Goal: Information Seeking & Learning: Learn about a topic

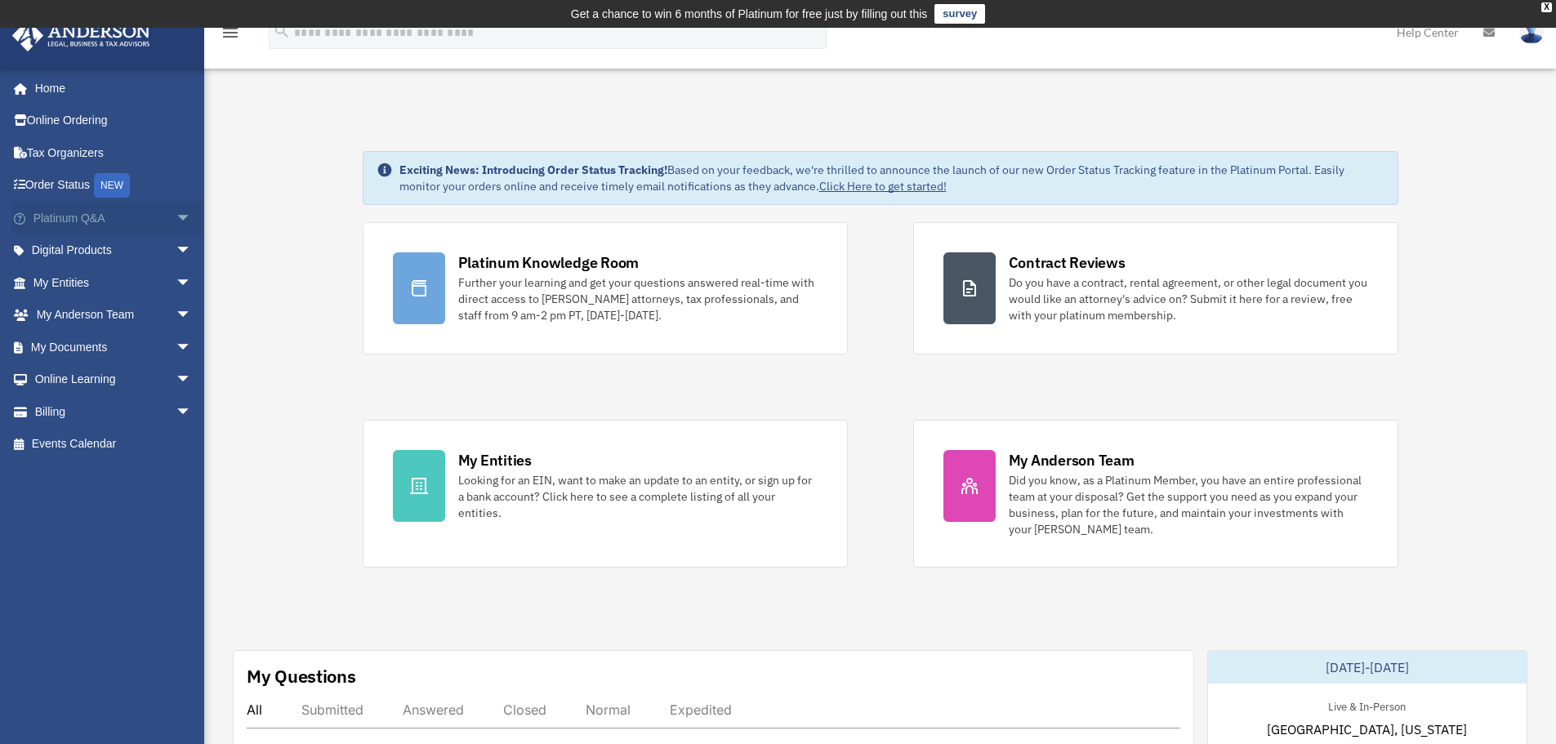
click at [141, 214] on link "Platinum Q&A arrow_drop_down" at bounding box center [113, 218] width 205 height 33
click at [176, 221] on span "arrow_drop_down" at bounding box center [192, 218] width 33 height 33
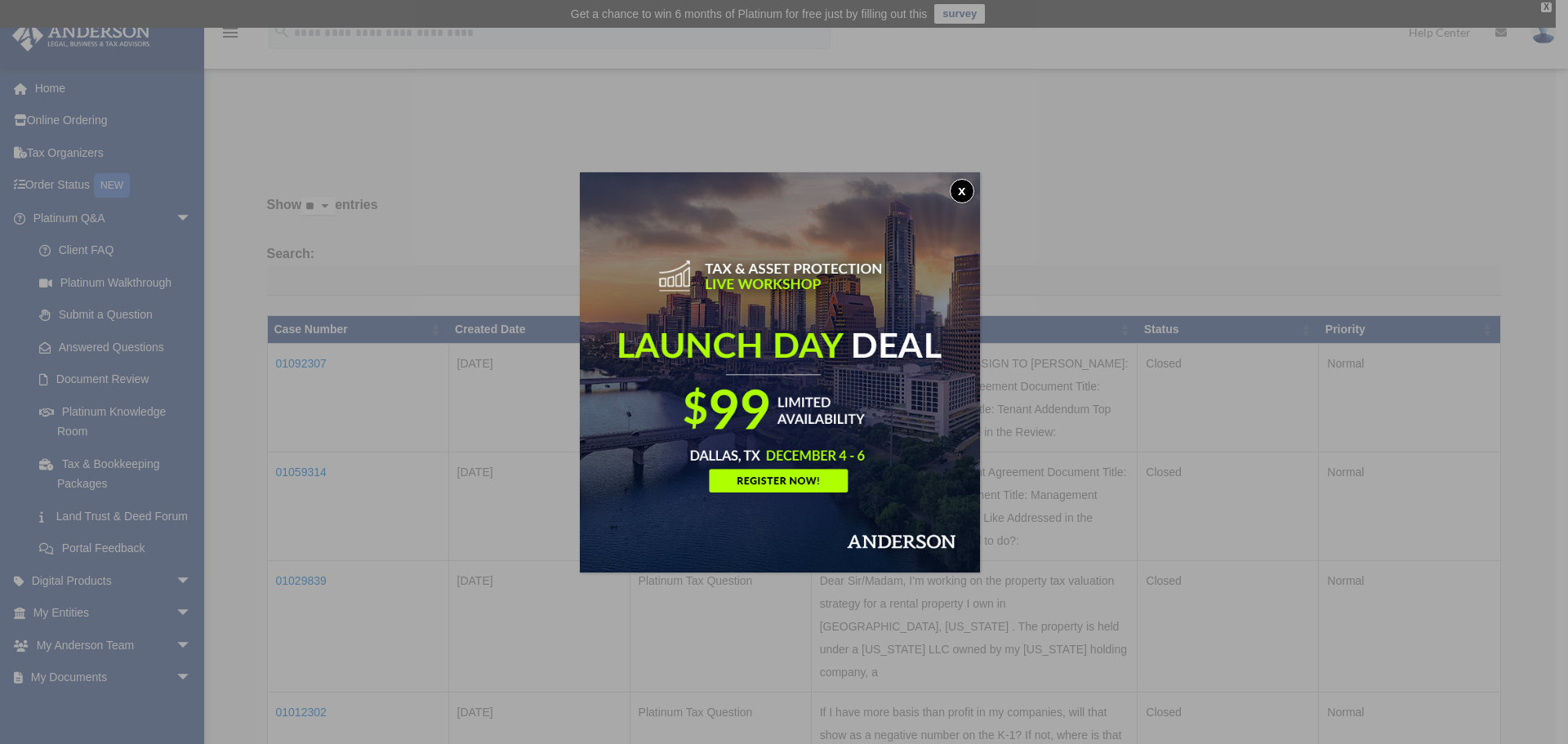
click at [966, 176] on img at bounding box center [780, 372] width 400 height 400
click at [966, 190] on button "x" at bounding box center [961, 191] width 25 height 25
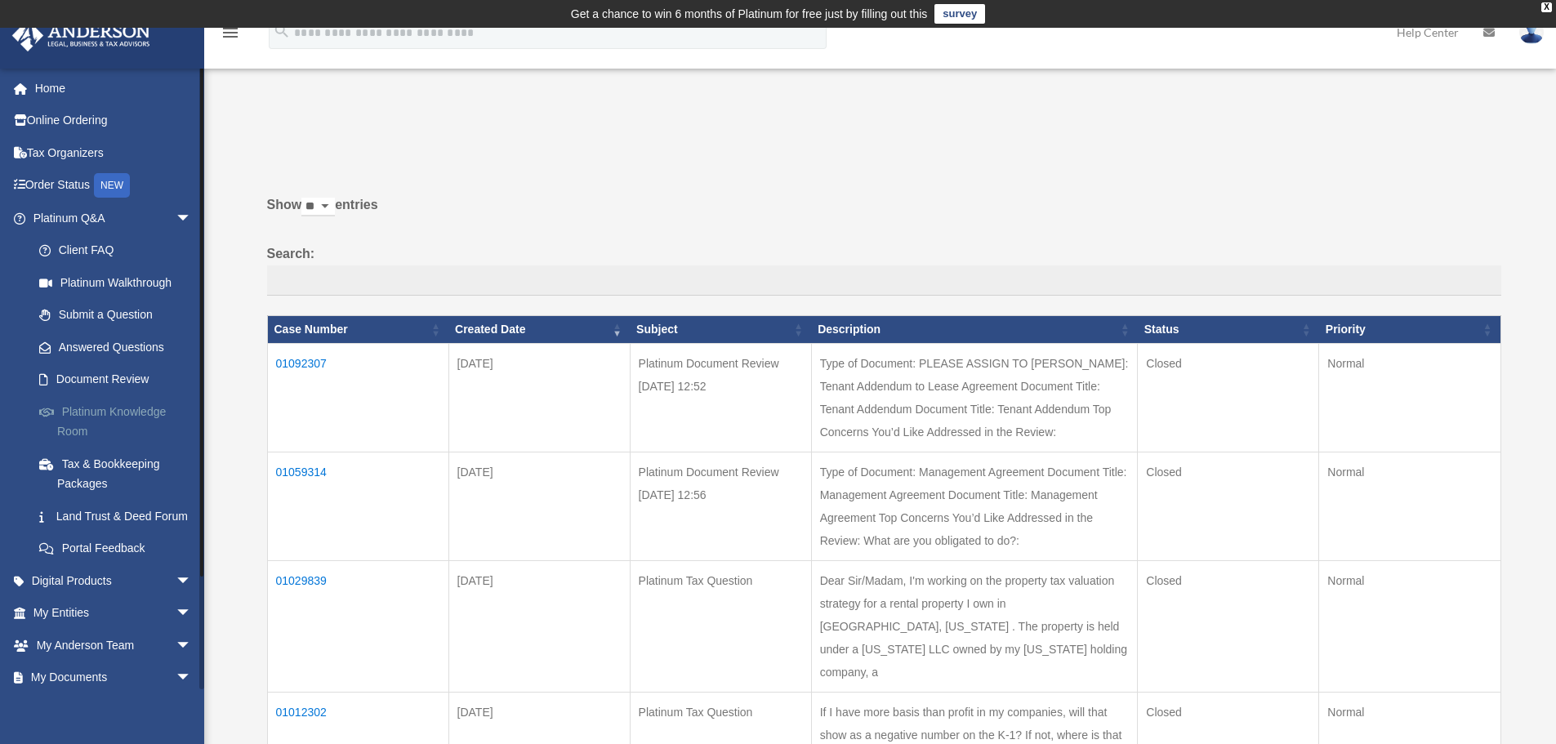
click at [112, 428] on link "Platinum Knowledge Room" at bounding box center [120, 421] width 194 height 52
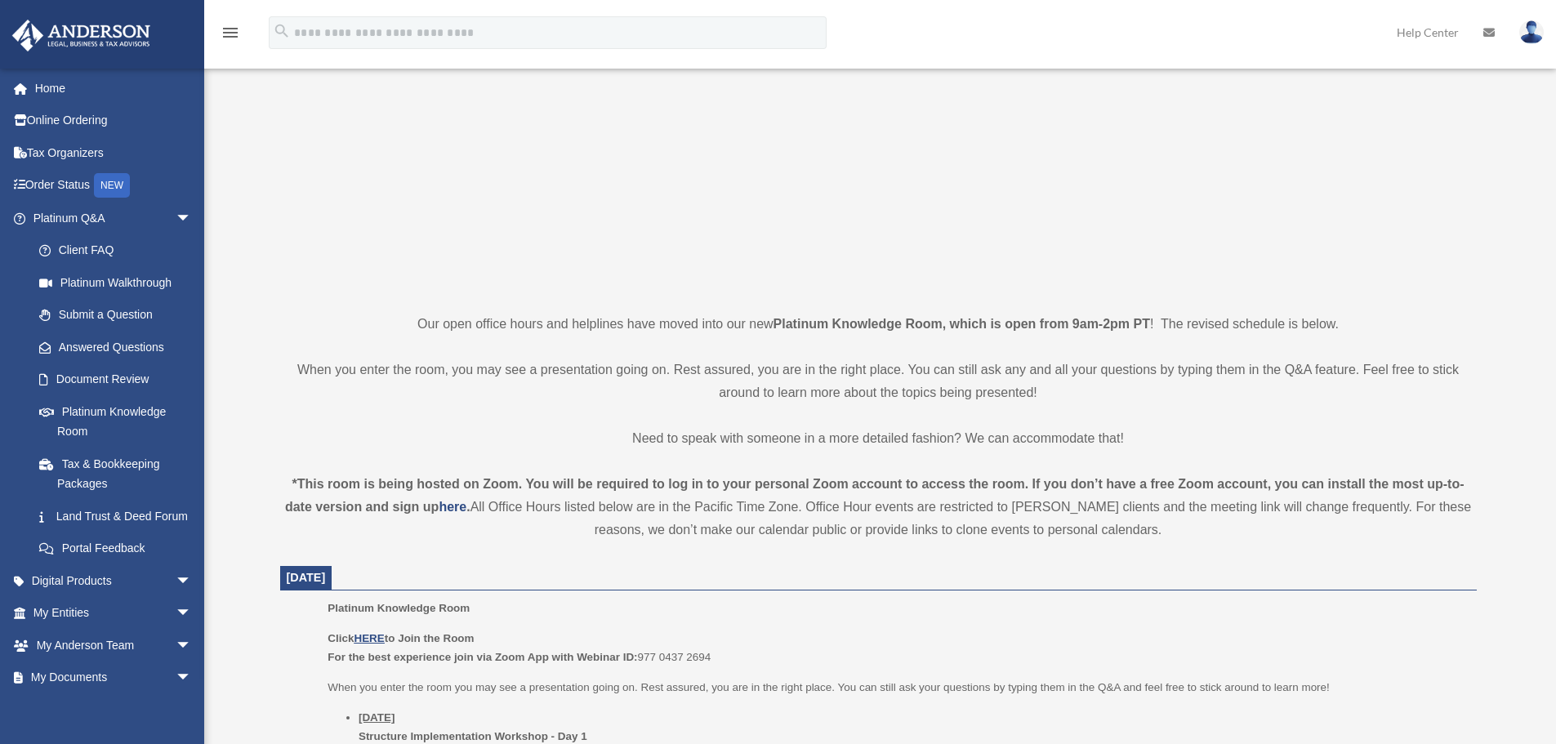
scroll to position [665, 0]
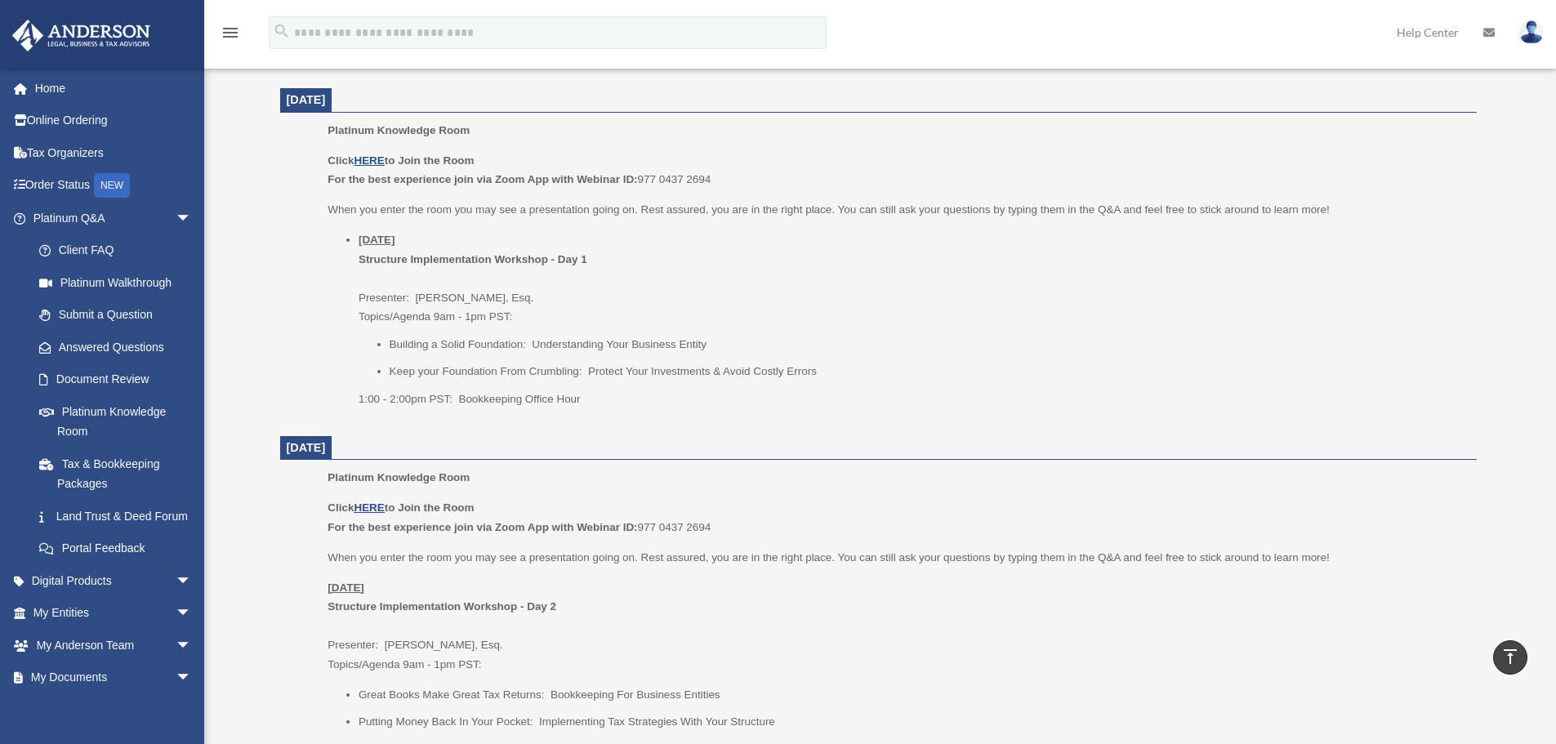
click at [381, 154] on u "HERE" at bounding box center [369, 160] width 30 height 12
